Goal: Information Seeking & Learning: Learn about a topic

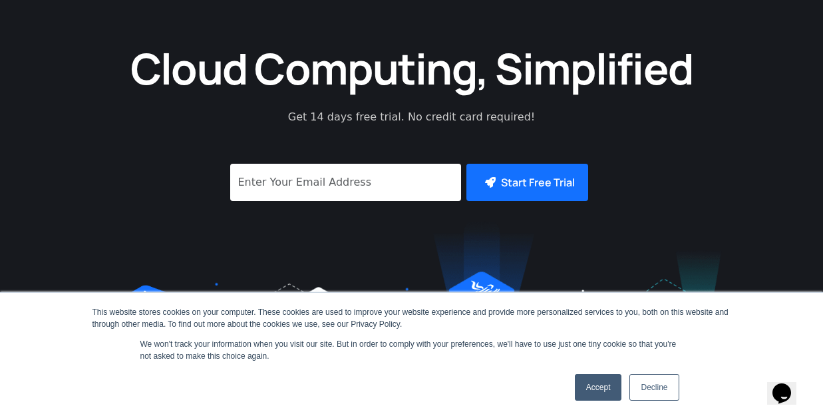
scroll to position [180, 0]
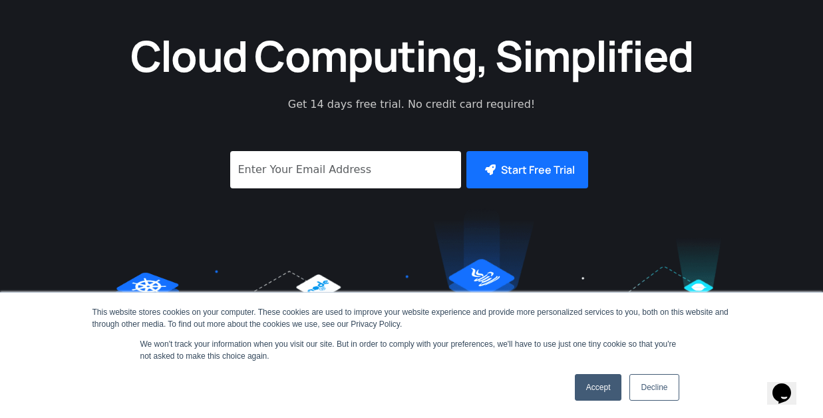
click at [594, 386] on link "Accept" at bounding box center [598, 387] width 47 height 27
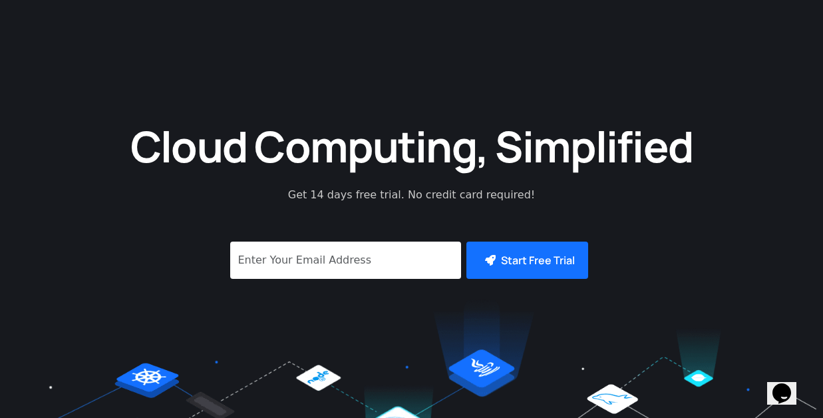
scroll to position [0, 0]
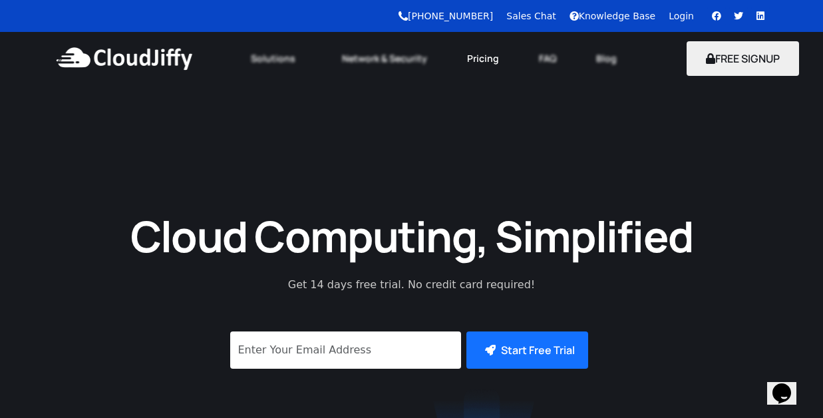
click at [471, 61] on link "Pricing" at bounding box center [483, 58] width 72 height 29
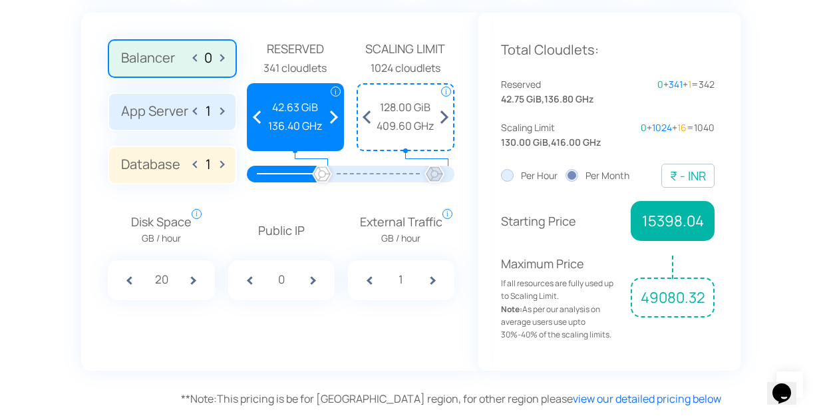
scroll to position [966, 0]
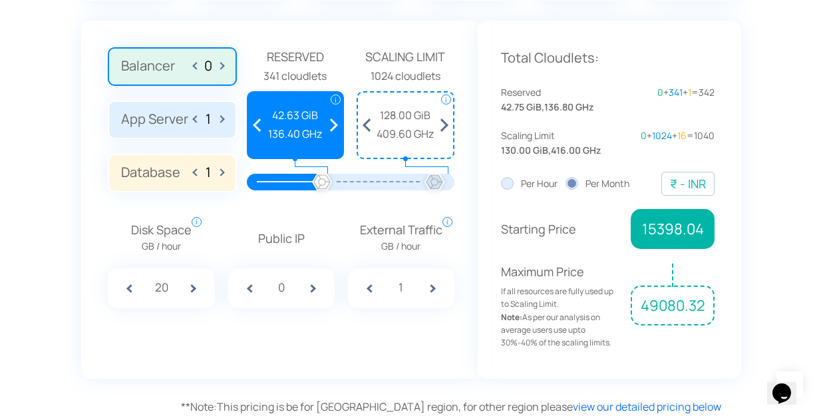
click at [662, 306] on span "49080.32" at bounding box center [673, 306] width 84 height 40
drag, startPoint x: 315, startPoint y: 182, endPoint x: 278, endPoint y: 176, distance: 37.7
click at [278, 176] on div at bounding box center [351, 181] width 168 height 17
drag, startPoint x: 360, startPoint y: 186, endPoint x: 353, endPoint y: 187, distance: 6.8
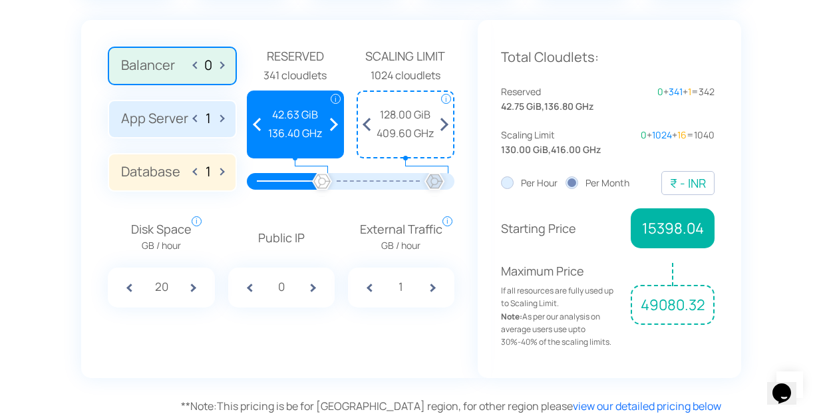
click at [353, 187] on div at bounding box center [378, 181] width 112 height 17
click at [339, 129] on span at bounding box center [333, 124] width 19 height 65
click at [335, 126] on span at bounding box center [333, 124] width 19 height 65
click at [333, 120] on span at bounding box center [333, 124] width 19 height 65
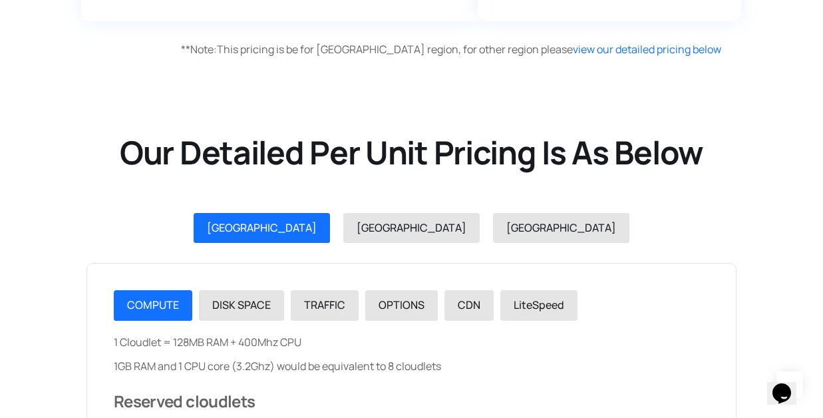
scroll to position [1599, 0]
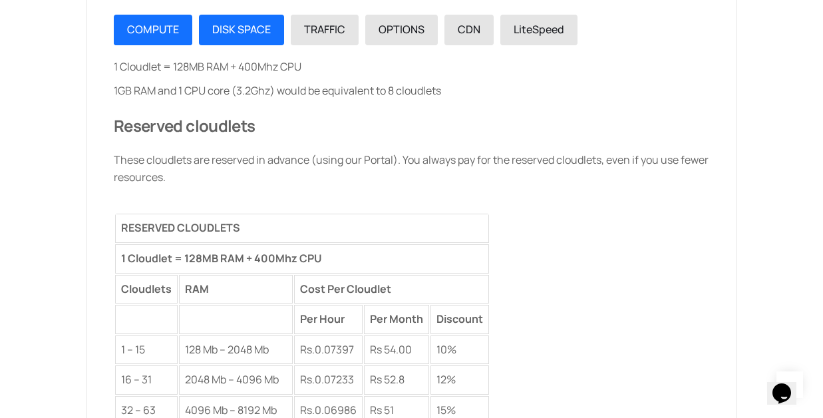
click at [247, 32] on span "DISK SPACE" at bounding box center [241, 29] width 59 height 15
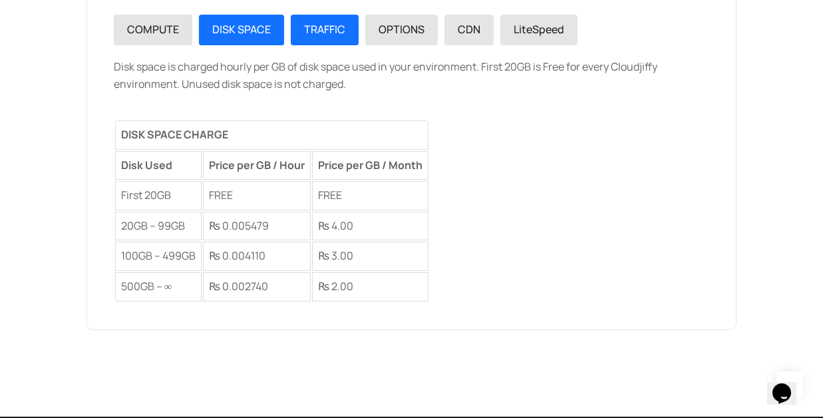
click at [323, 29] on span "TRAFFIC" at bounding box center [324, 29] width 41 height 15
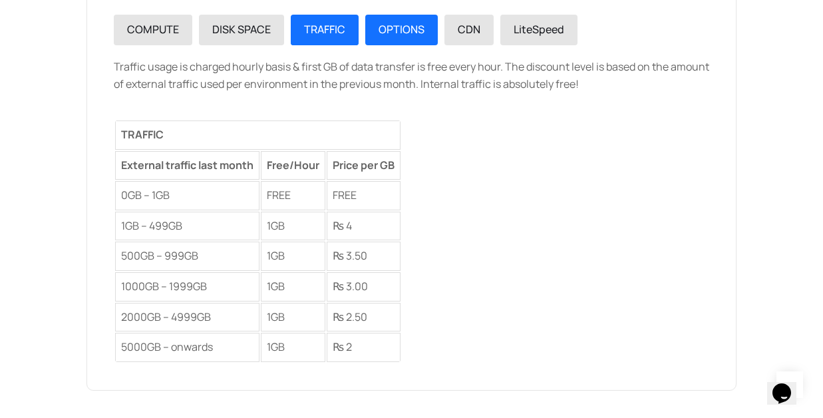
click at [410, 34] on span "OPTIONS" at bounding box center [402, 29] width 46 height 15
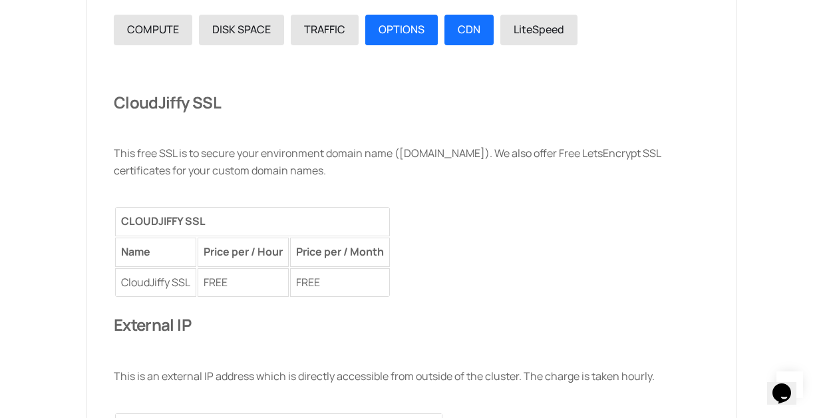
click at [469, 33] on span "CDN" at bounding box center [469, 29] width 23 height 15
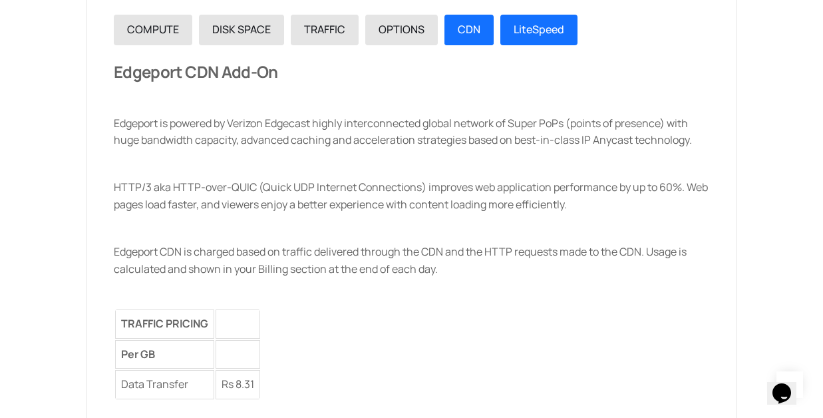
click at [548, 35] on span "LiteSpeed" at bounding box center [539, 29] width 51 height 15
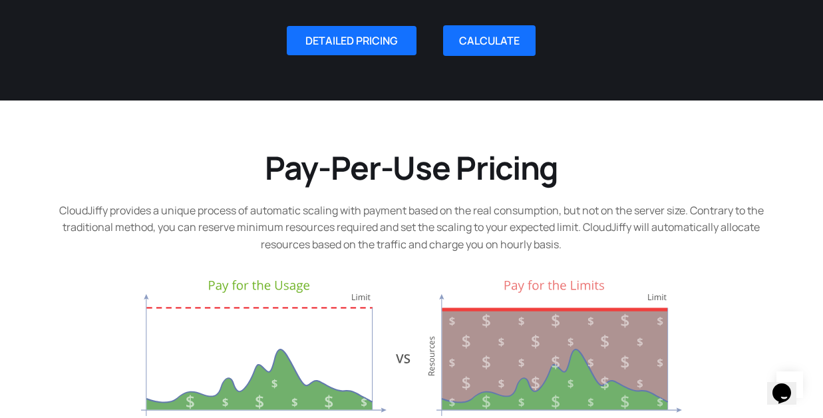
scroll to position [121, 0]
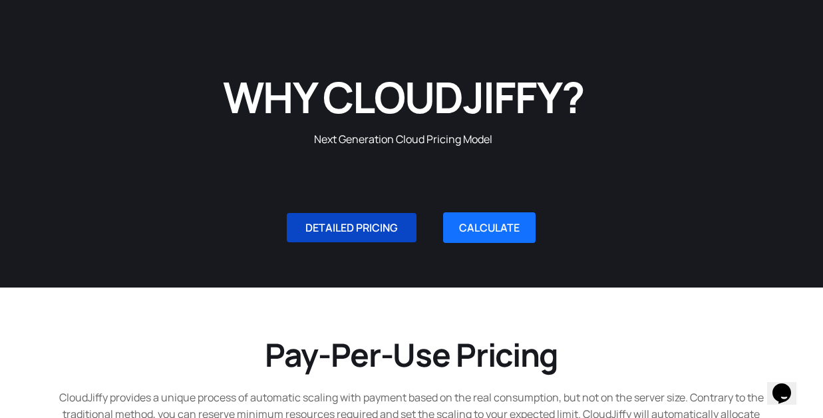
click at [371, 226] on span "DETAILED PRICING" at bounding box center [351, 227] width 93 height 11
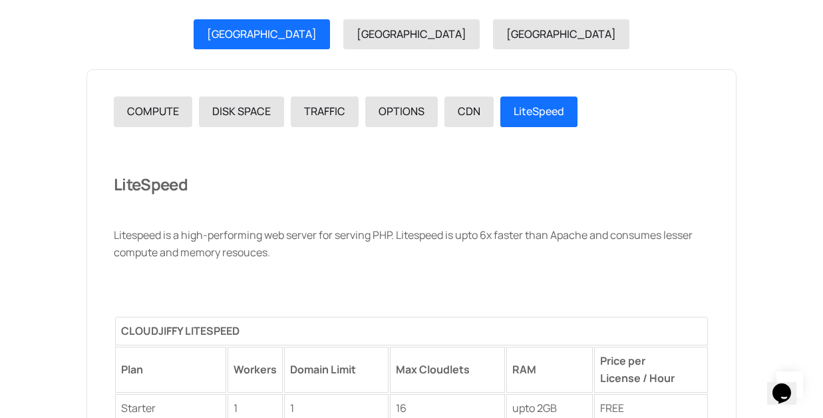
scroll to position [1500, 0]
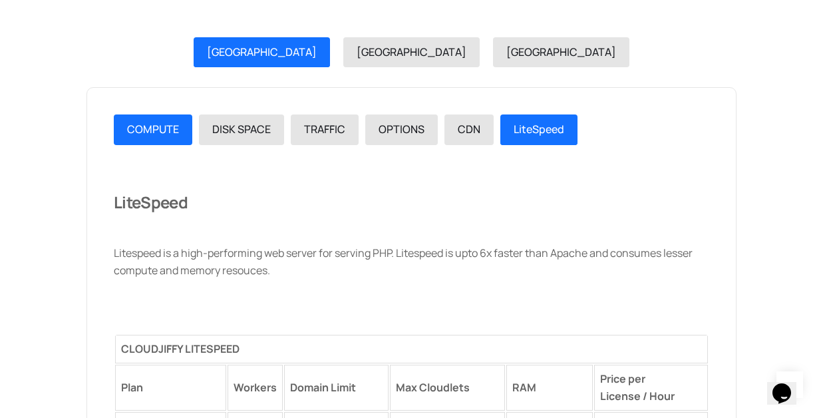
click at [177, 132] on span "COMPUTE" at bounding box center [153, 129] width 52 height 15
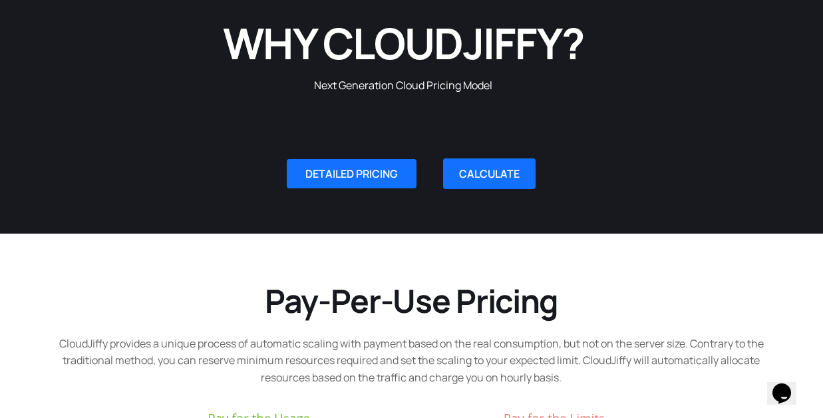
scroll to position [0, 0]
